Goal: Navigation & Orientation: Find specific page/section

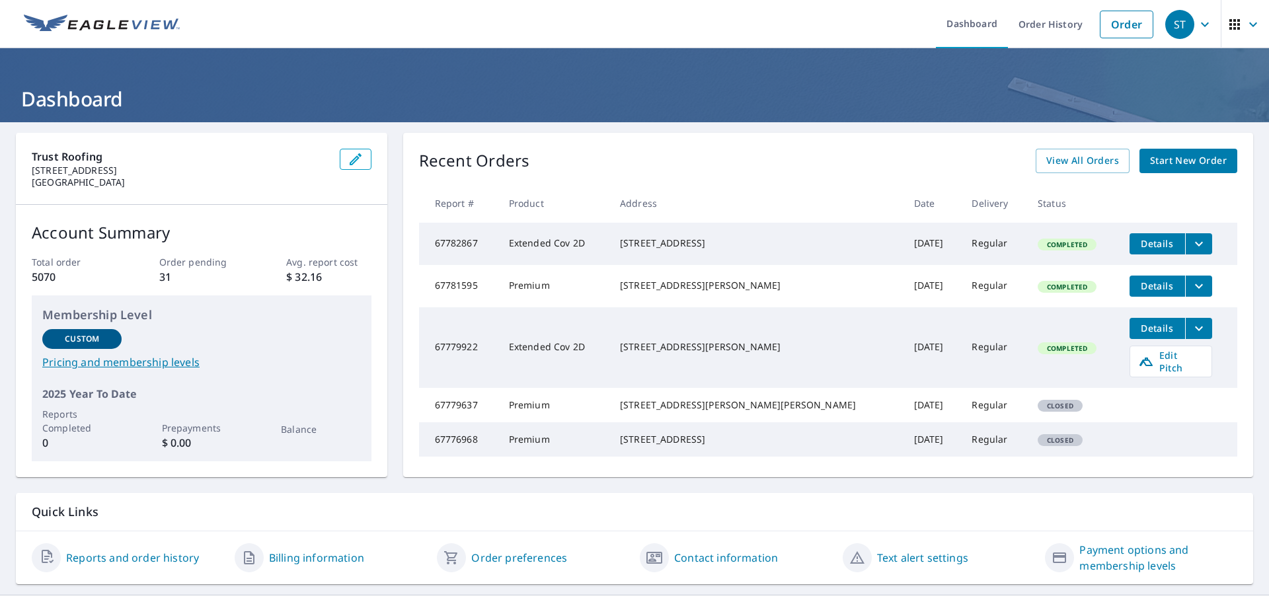
click at [1245, 28] on icon "button" at bounding box center [1253, 25] width 16 height 16
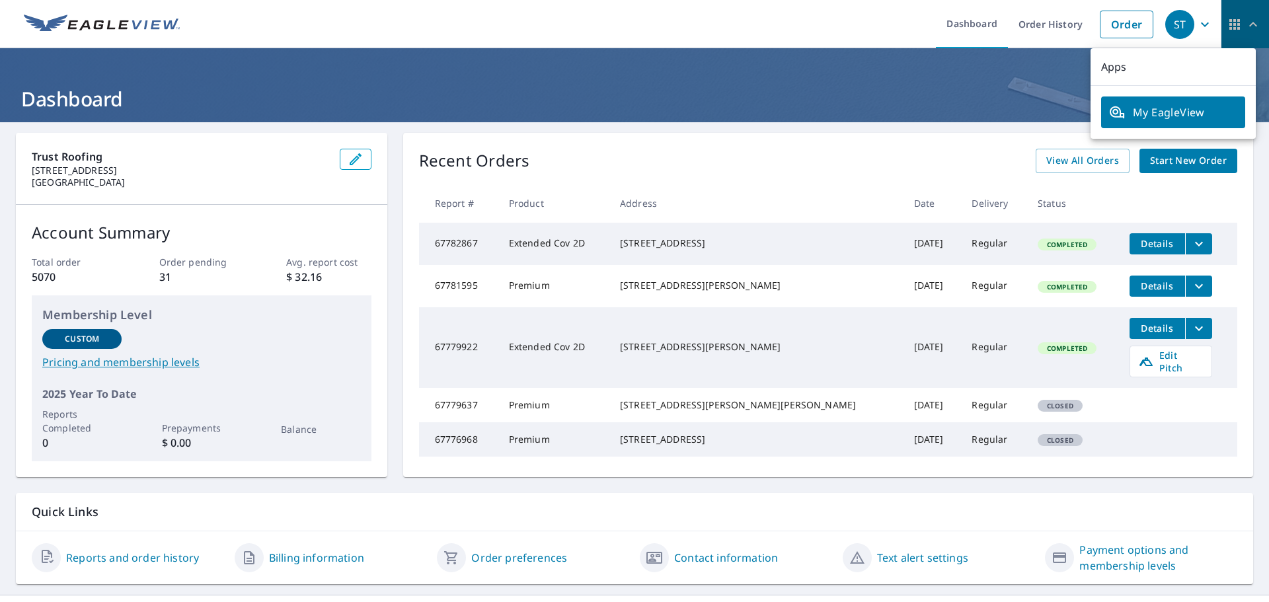
click at [1245, 20] on icon "button" at bounding box center [1253, 25] width 16 height 16
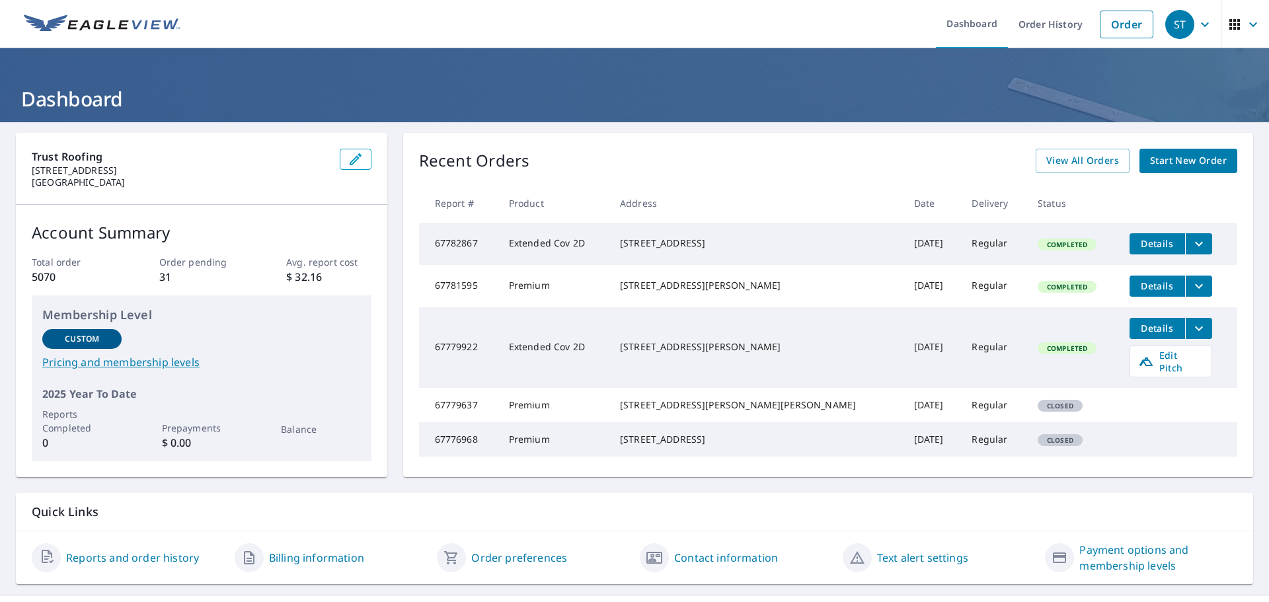
click at [1245, 19] on icon "button" at bounding box center [1253, 25] width 16 height 16
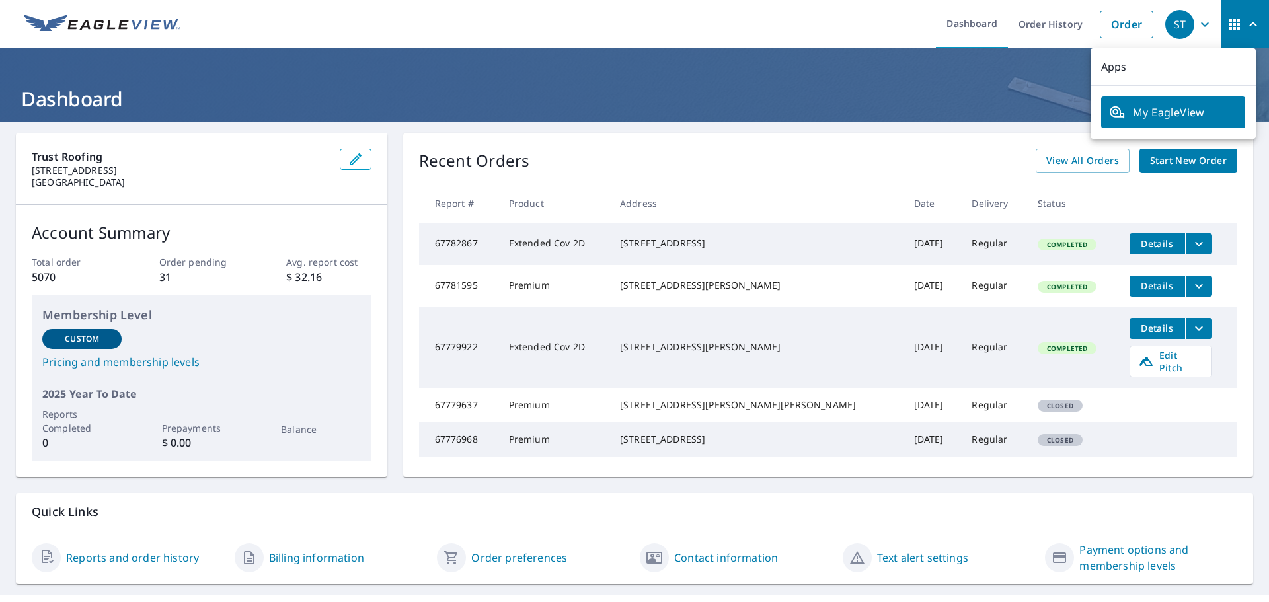
click at [1165, 21] on div "ST" at bounding box center [1179, 24] width 29 height 29
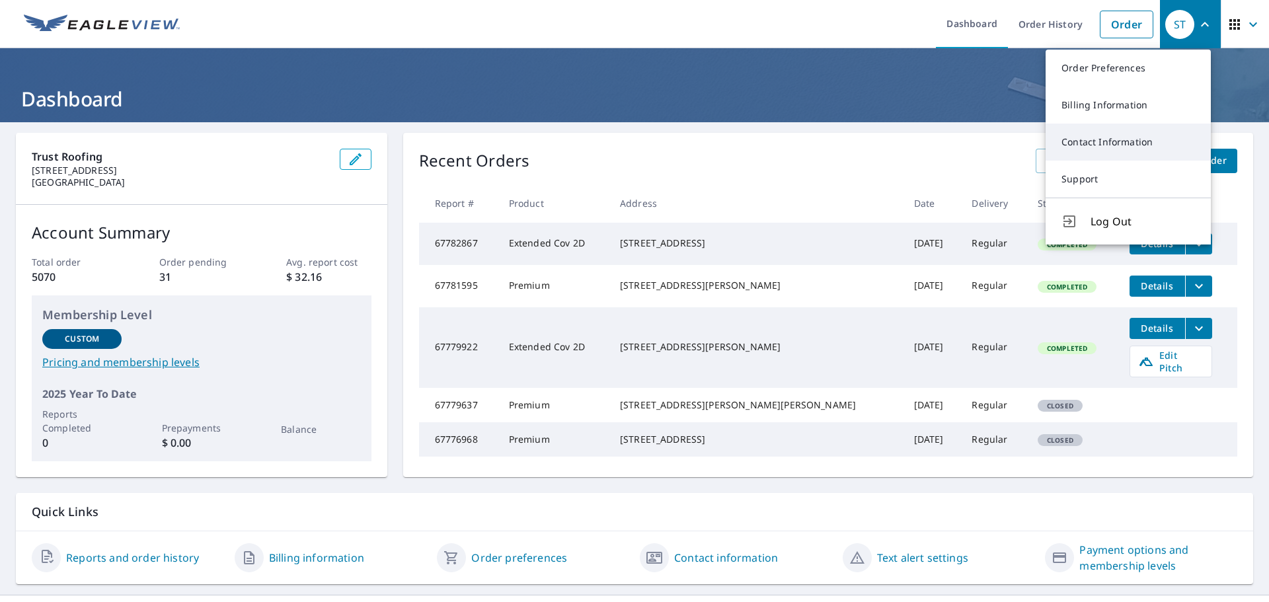
click at [1131, 151] on link "Contact Information" at bounding box center [1127, 142] width 165 height 37
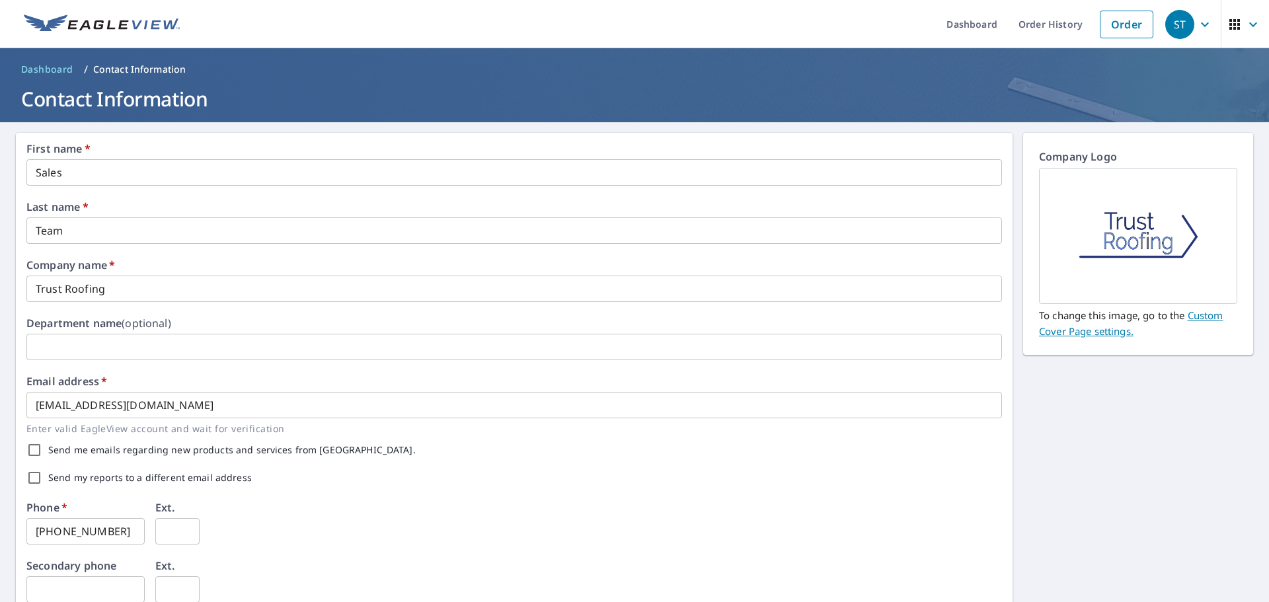
click at [1169, 19] on div "ST" at bounding box center [1179, 24] width 29 height 29
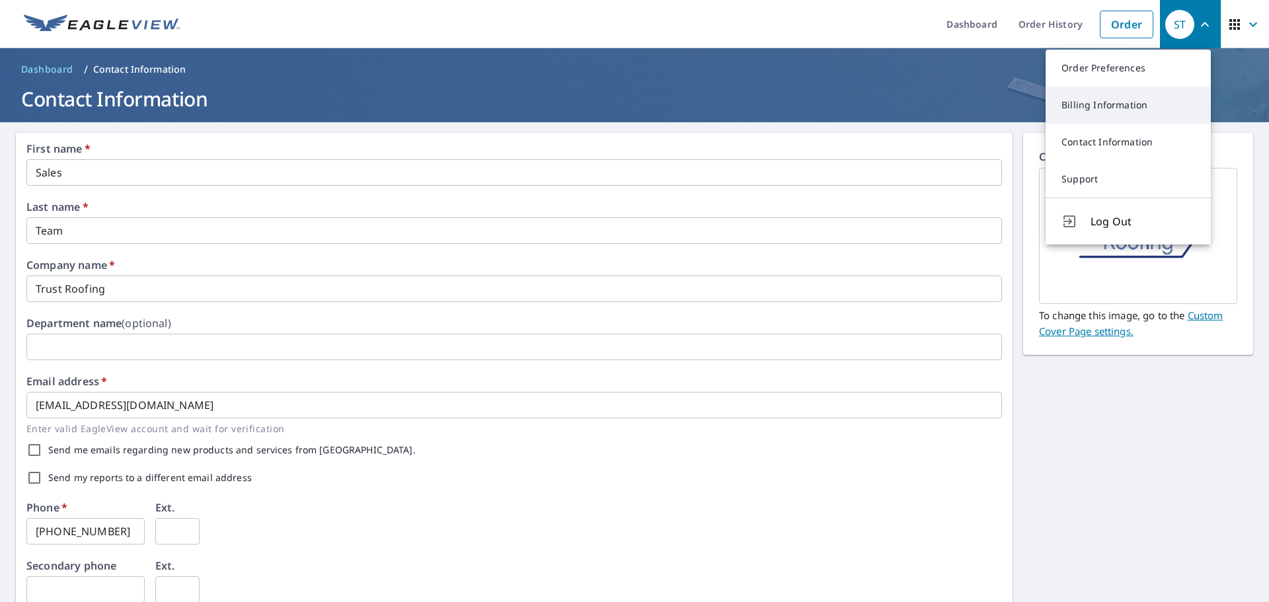
click at [1105, 105] on link "Billing Information" at bounding box center [1127, 105] width 165 height 37
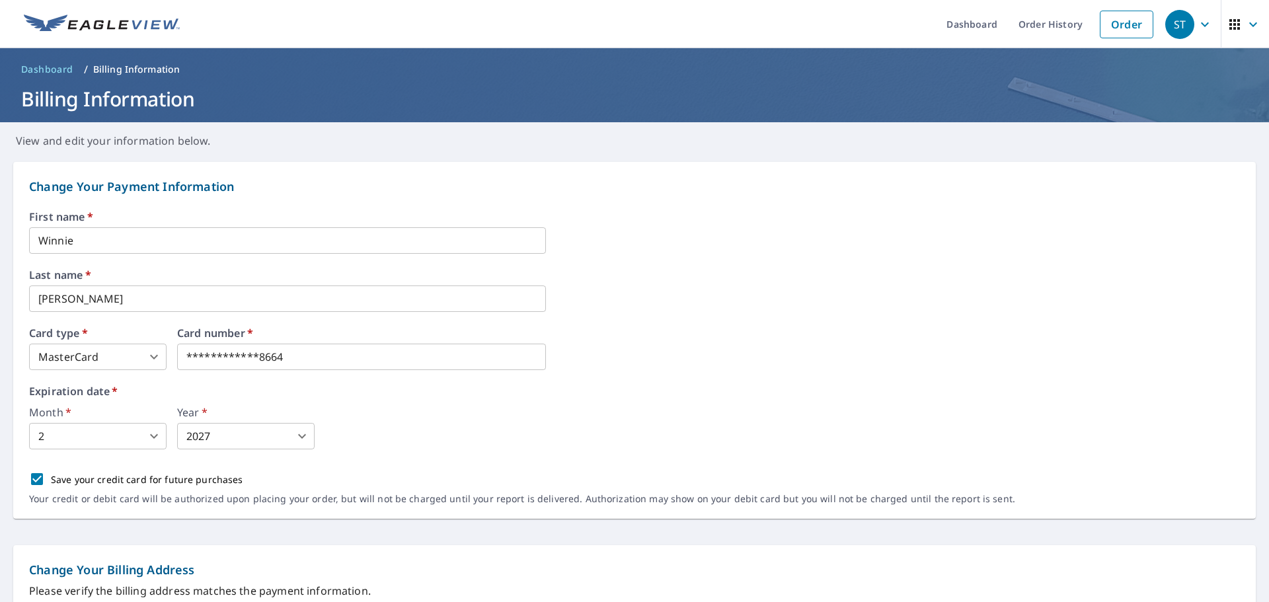
click at [1195, 33] on span "ST" at bounding box center [1190, 25] width 50 height 32
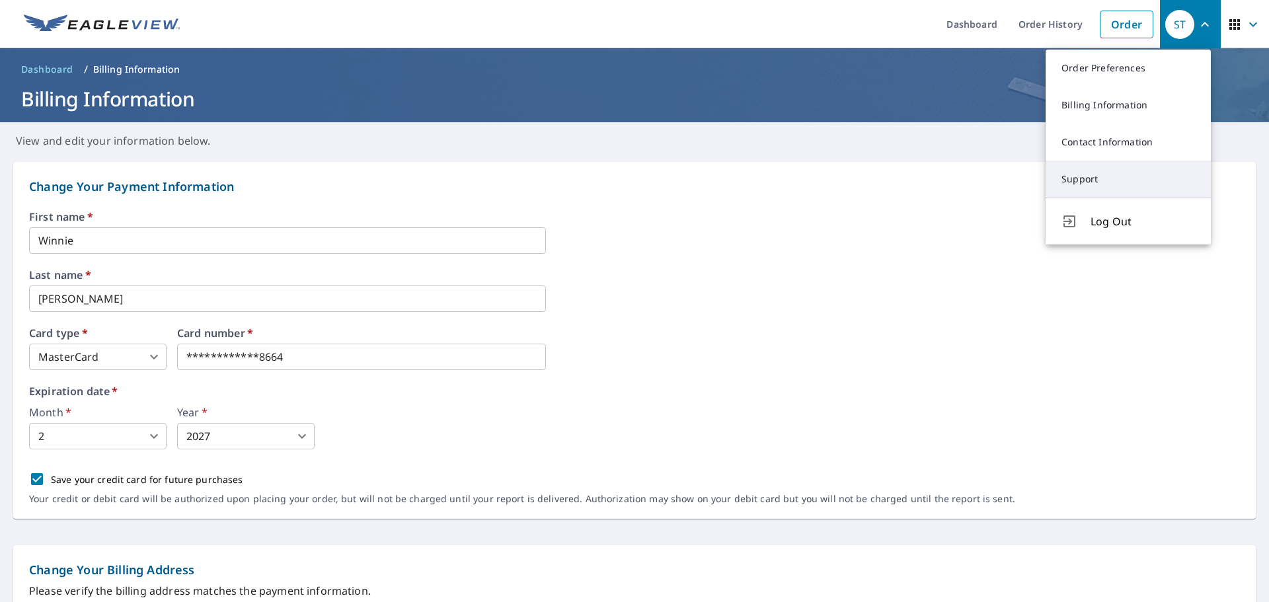
click at [1128, 189] on link "Support" at bounding box center [1127, 179] width 165 height 37
